Goal: Task Accomplishment & Management: Use online tool/utility

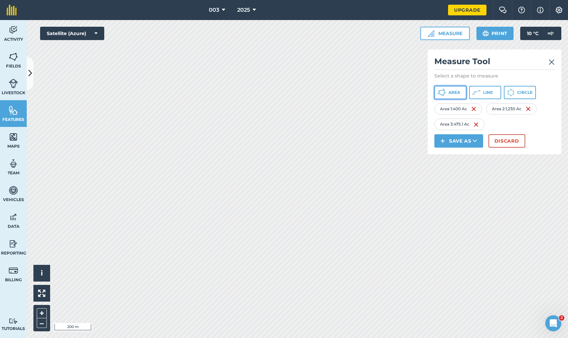
click at [452, 92] on span "Area" at bounding box center [455, 92] width 12 height 5
click at [476, 140] on icon at bounding box center [475, 141] width 4 height 7
click at [465, 173] on link "Feature" at bounding box center [459, 171] width 47 height 15
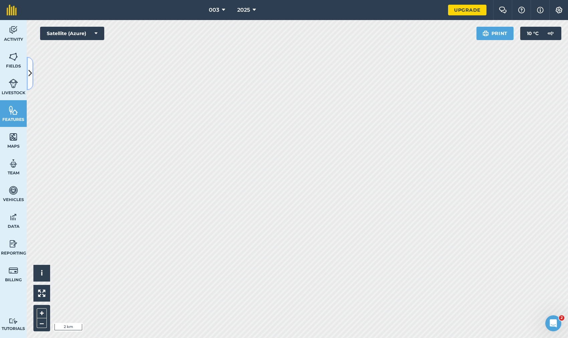
click at [28, 74] on icon at bounding box center [30, 74] width 4 height 12
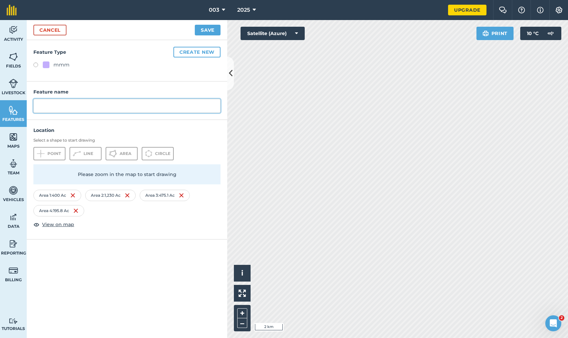
click at [57, 104] on input "text" at bounding box center [126, 106] width 187 height 14
click at [36, 63] on label at bounding box center [37, 66] width 9 height 7
radio input "true"
type input "mmm 2"
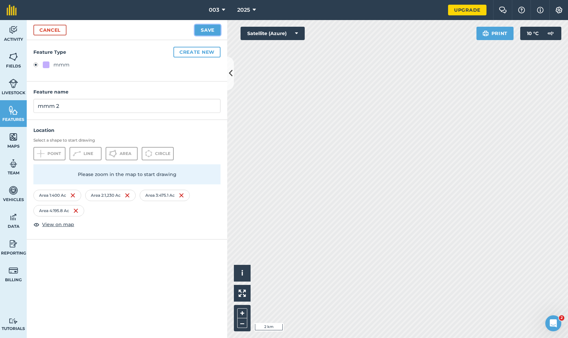
click at [204, 31] on button "Save" at bounding box center [208, 30] width 26 height 11
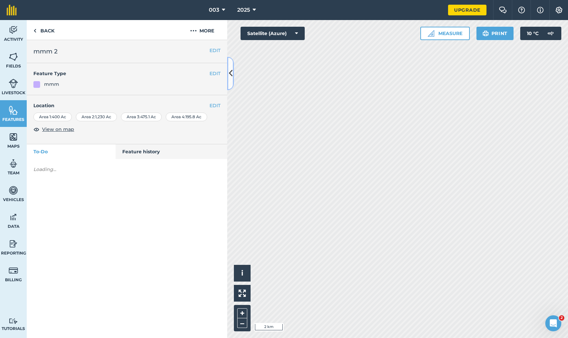
click at [229, 70] on icon at bounding box center [231, 74] width 4 height 12
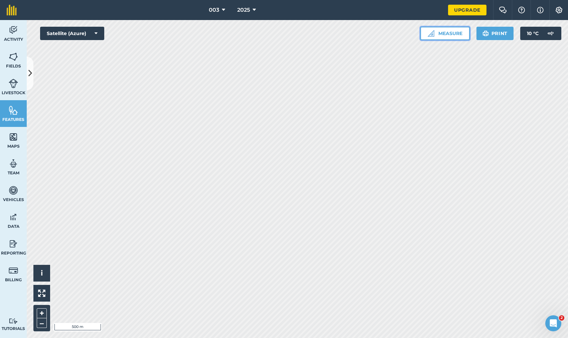
click at [437, 35] on button "Measure" at bounding box center [445, 33] width 49 height 13
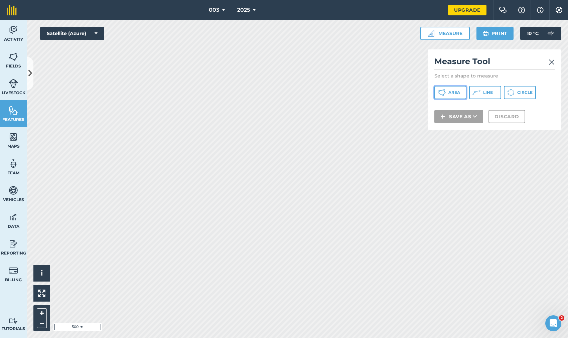
click at [449, 89] on button "Area" at bounding box center [451, 92] width 32 height 13
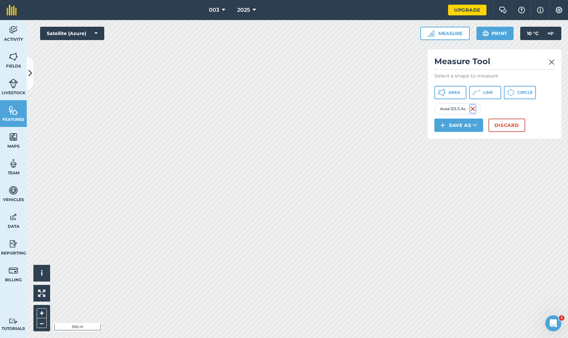
click at [473, 110] on img at bounding box center [472, 109] width 5 height 8
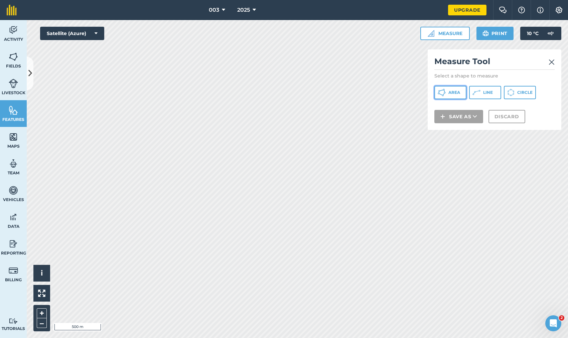
click at [455, 90] on span "Area" at bounding box center [455, 92] width 12 height 5
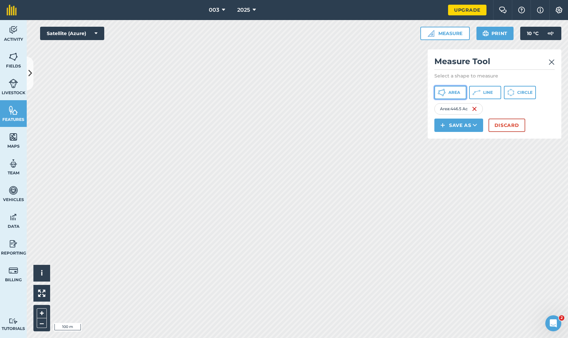
click at [452, 93] on span "Area" at bounding box center [455, 92] width 12 height 5
click at [451, 99] on button "Area" at bounding box center [451, 92] width 32 height 13
click at [533, 110] on img at bounding box center [532, 109] width 5 height 8
click at [448, 89] on button "Area" at bounding box center [451, 92] width 32 height 13
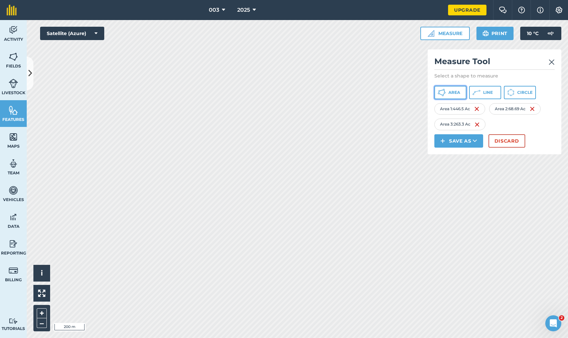
click at [452, 94] on span "Area" at bounding box center [455, 92] width 12 height 5
click at [463, 143] on button "Save as" at bounding box center [459, 140] width 49 height 13
click at [464, 173] on link "Feature" at bounding box center [459, 171] width 47 height 15
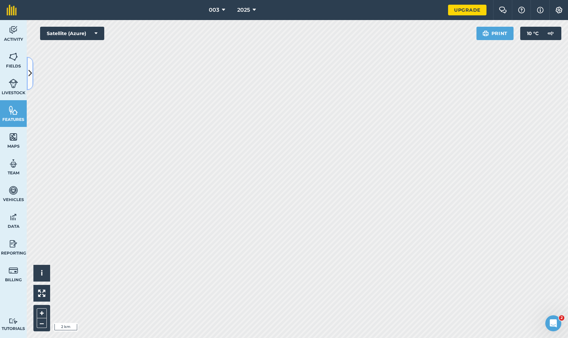
click at [28, 71] on button at bounding box center [30, 73] width 7 height 33
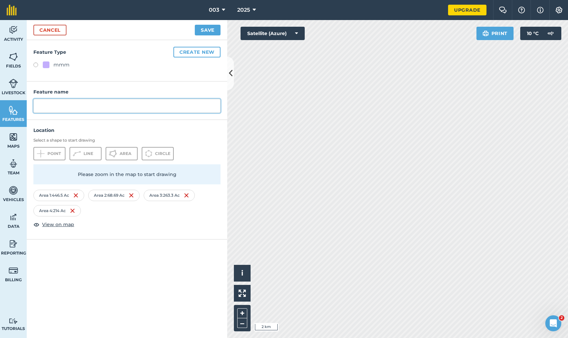
click at [53, 105] on input "text" at bounding box center [126, 106] width 187 height 14
click at [35, 61] on div "mmm" at bounding box center [126, 66] width 187 height 10
click at [36, 63] on label at bounding box center [37, 66] width 9 height 7
radio input "true"
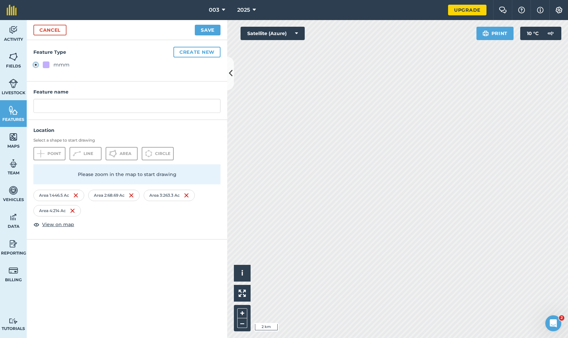
type input "mmm 3"
click at [197, 30] on button "Save" at bounding box center [208, 30] width 26 height 11
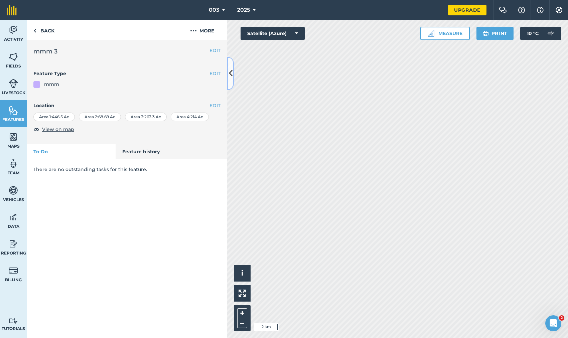
click at [231, 77] on icon at bounding box center [231, 74] width 4 height 12
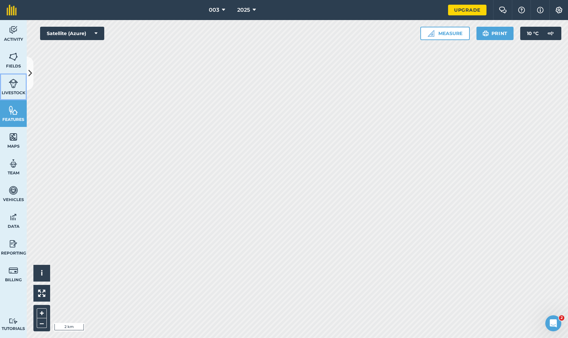
click at [19, 88] on link "Livestock" at bounding box center [13, 87] width 27 height 27
